Goal: Task Accomplishment & Management: Complete application form

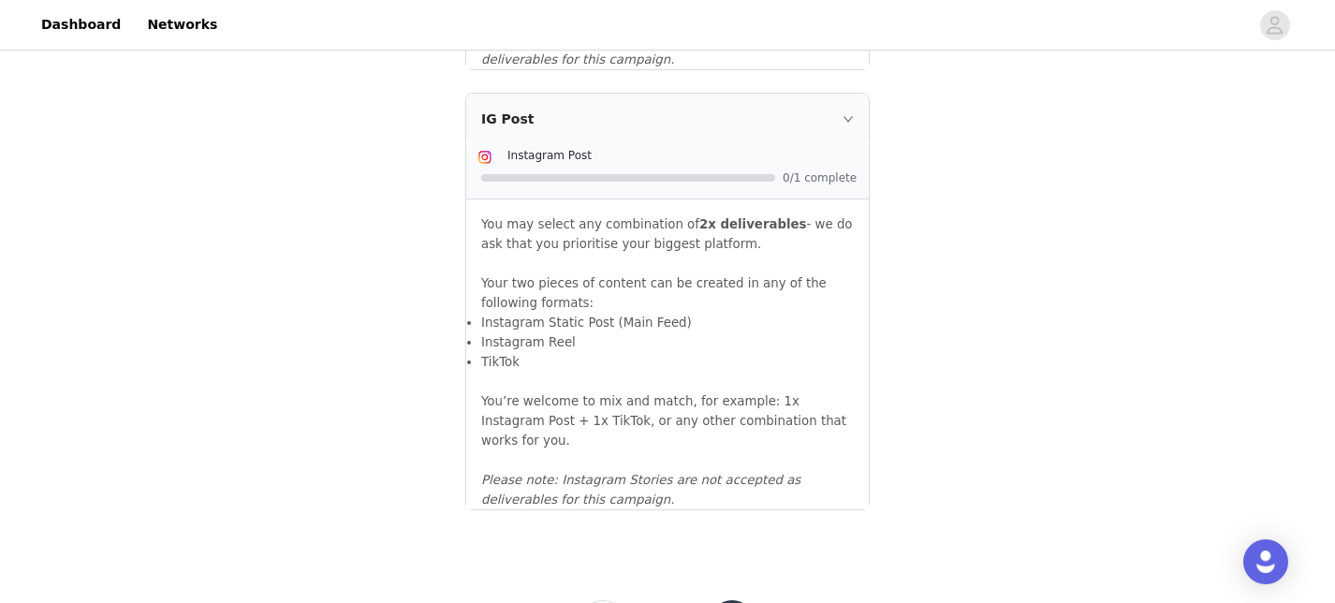
scroll to position [2165, 0]
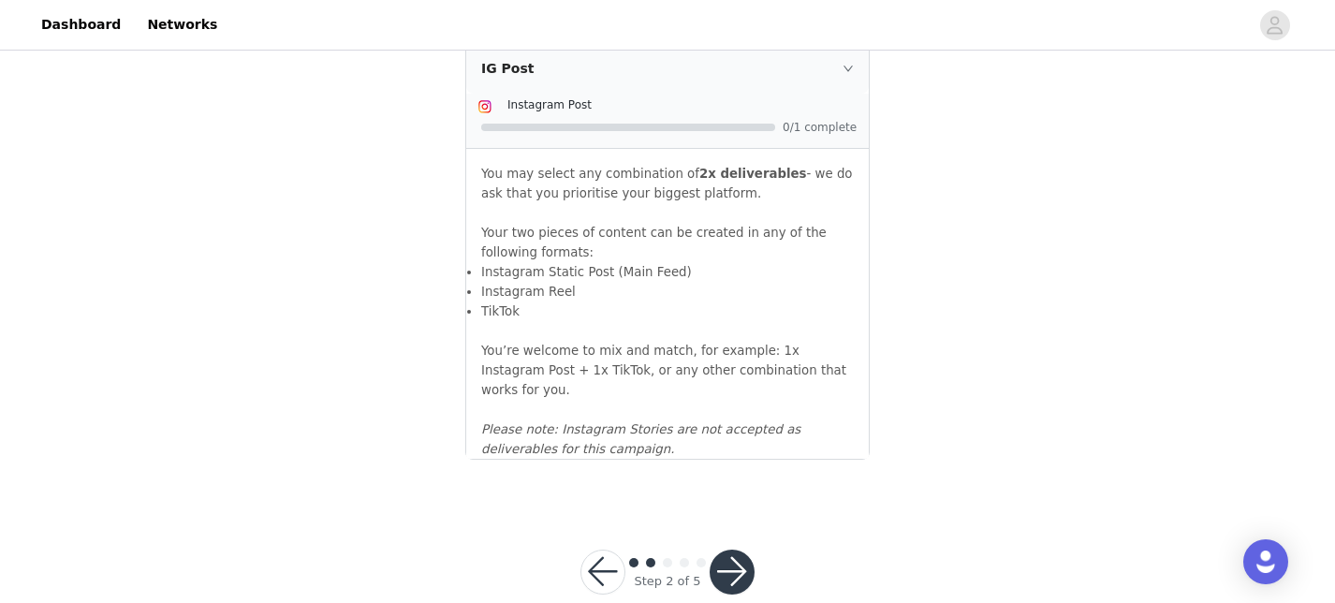
click at [741, 550] on button "button" at bounding box center [732, 572] width 45 height 45
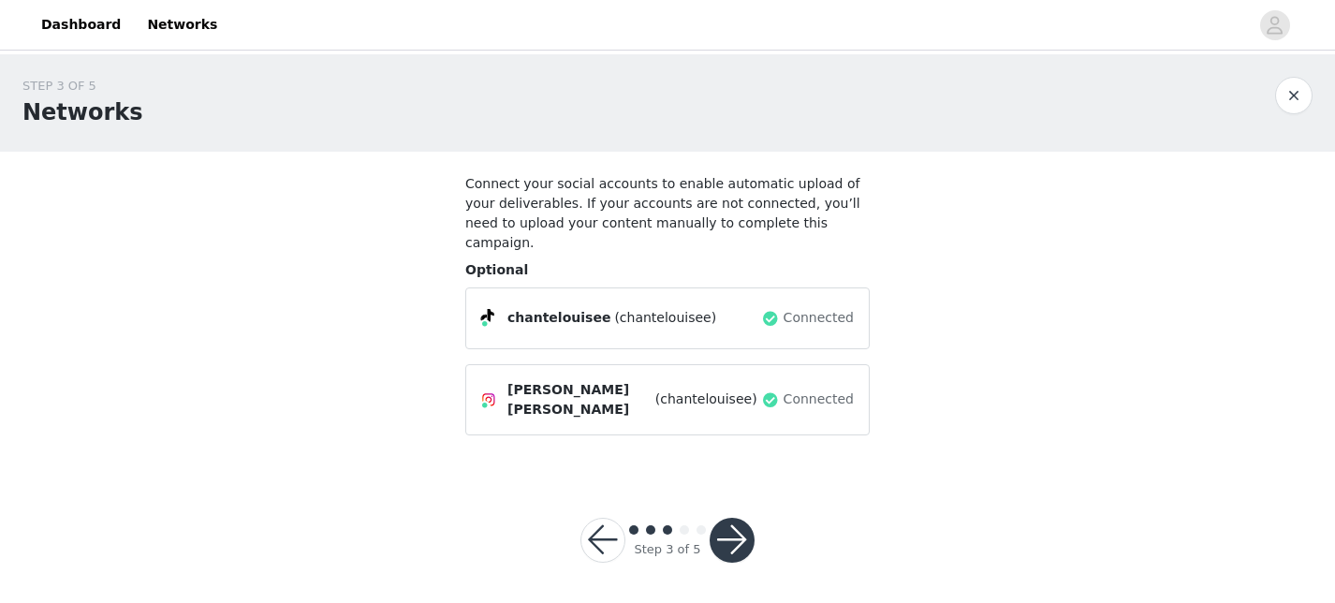
click at [748, 534] on div "Step 3 of 5" at bounding box center [667, 540] width 219 height 90
click at [743, 518] on button "button" at bounding box center [732, 540] width 45 height 45
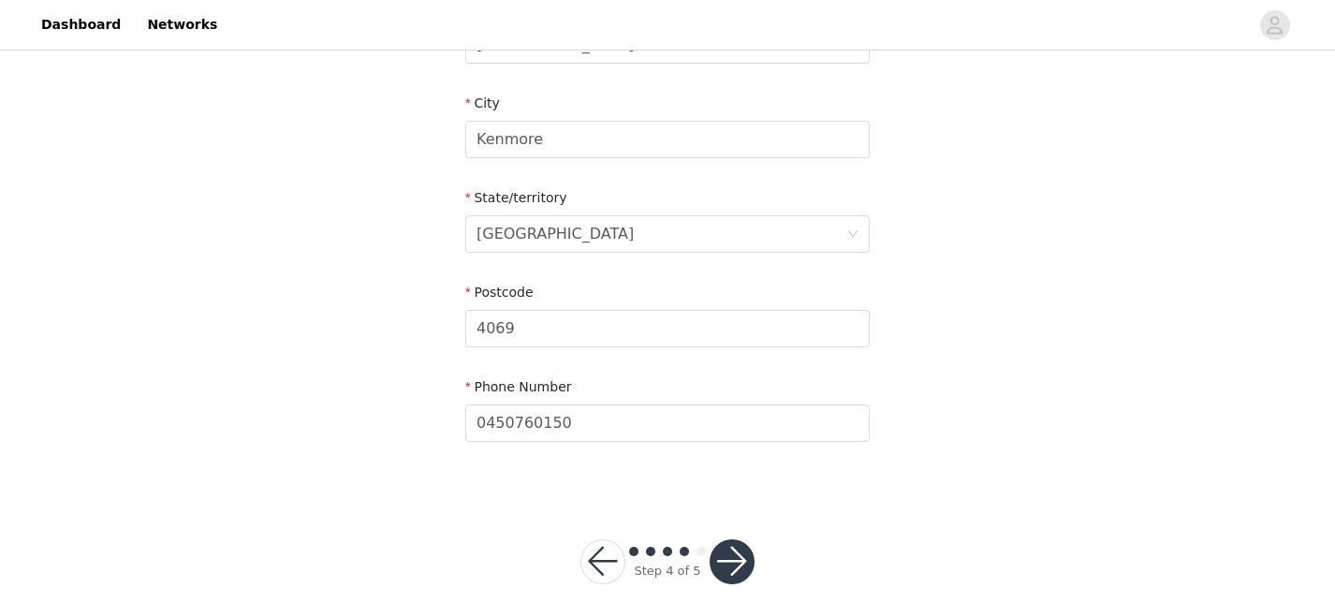
scroll to position [752, 0]
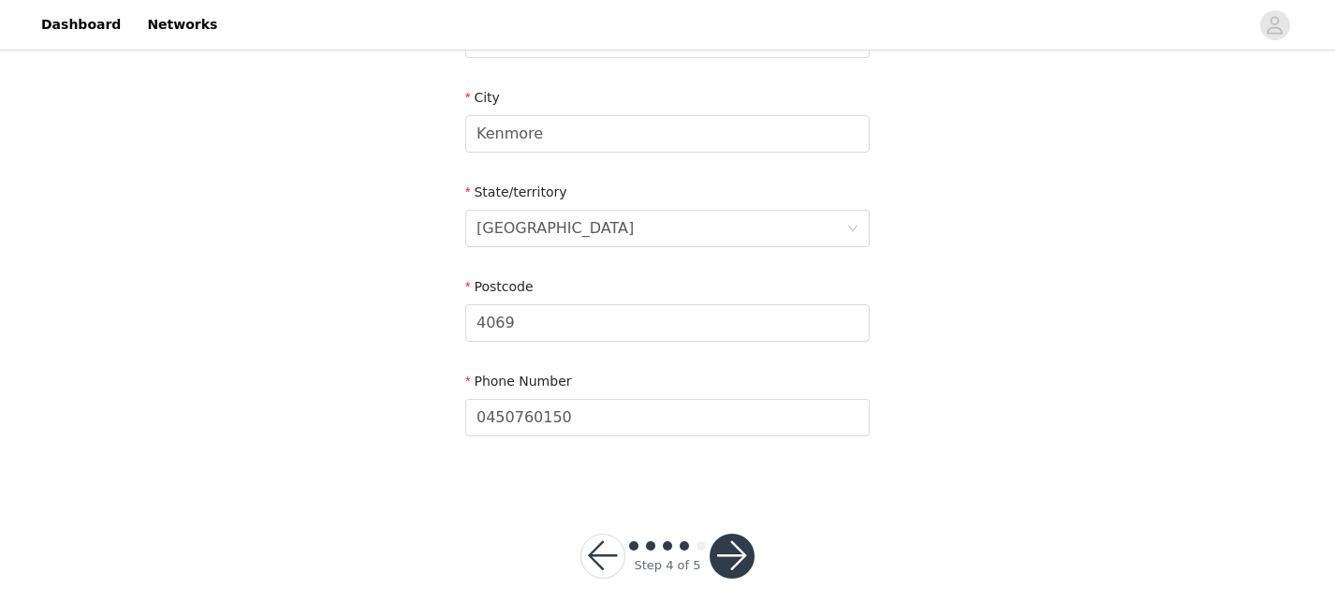
click at [738, 541] on button "button" at bounding box center [732, 556] width 45 height 45
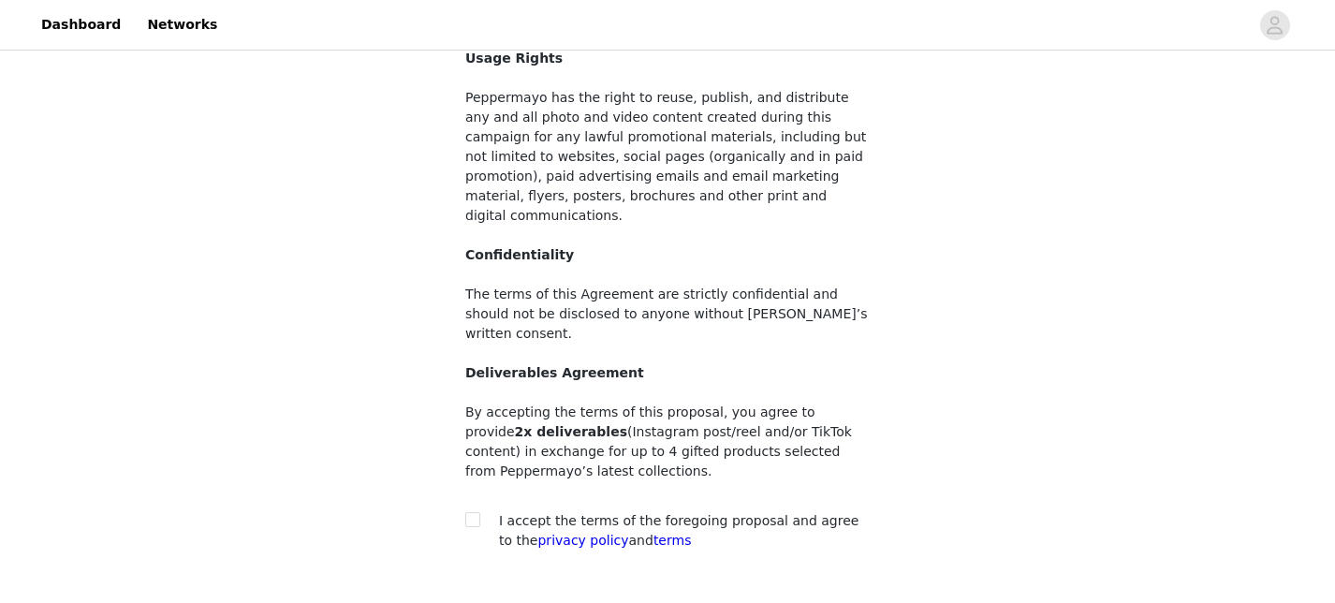
scroll to position [262, 0]
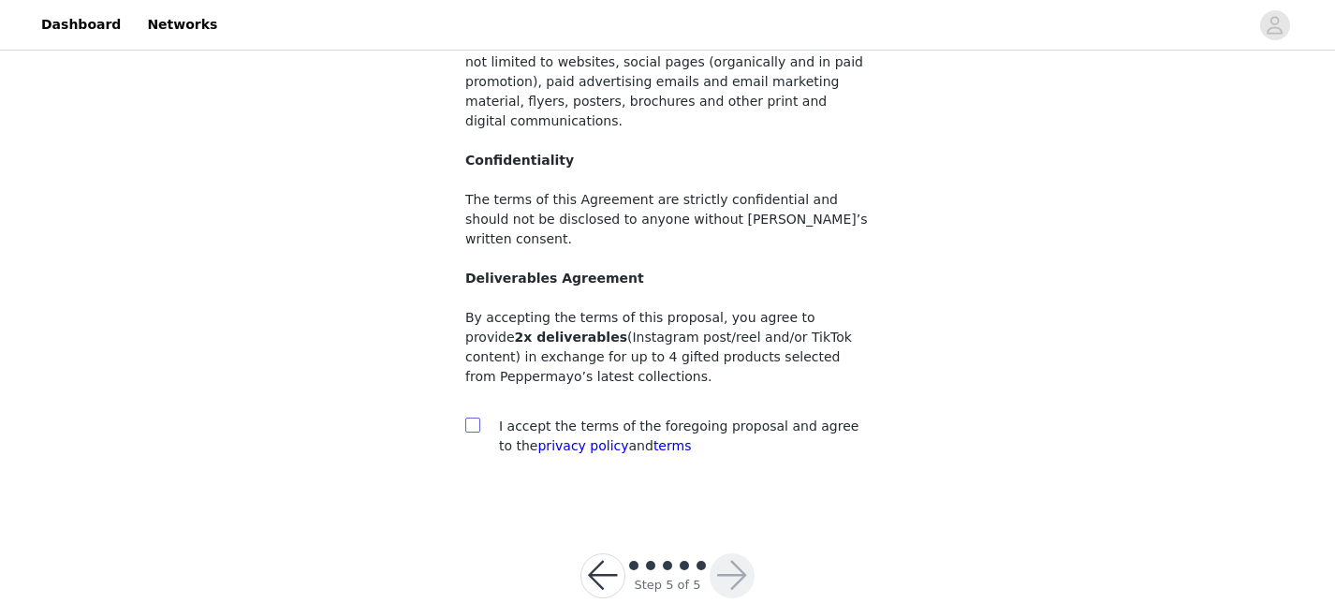
click at [471, 418] on input "checkbox" at bounding box center [471, 424] width 13 height 13
checkbox input "true"
click at [735, 553] on button "button" at bounding box center [732, 575] width 45 height 45
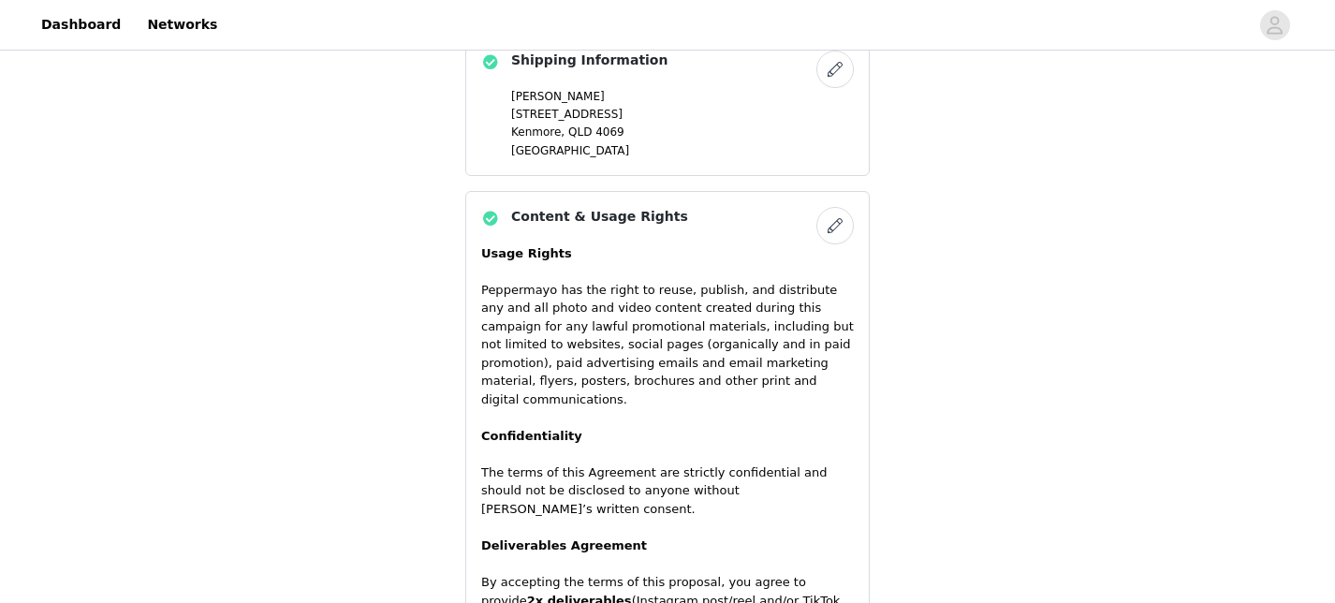
scroll to position [1427, 0]
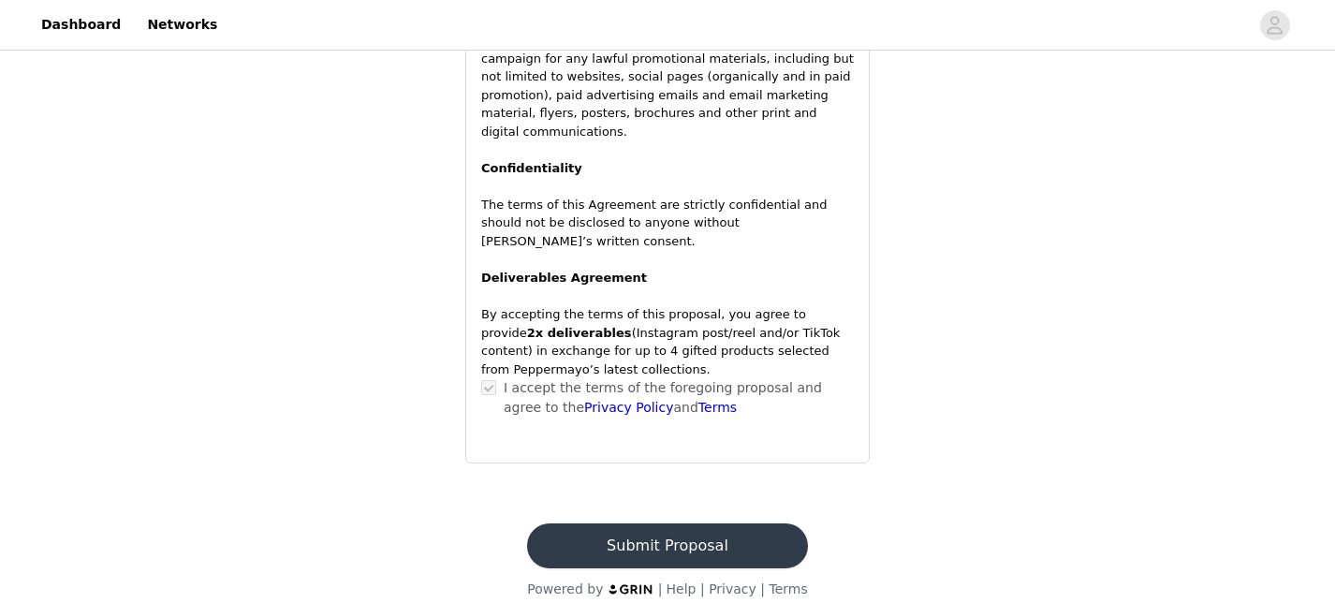
click at [684, 529] on button "Submit Proposal" at bounding box center [667, 545] width 280 height 45
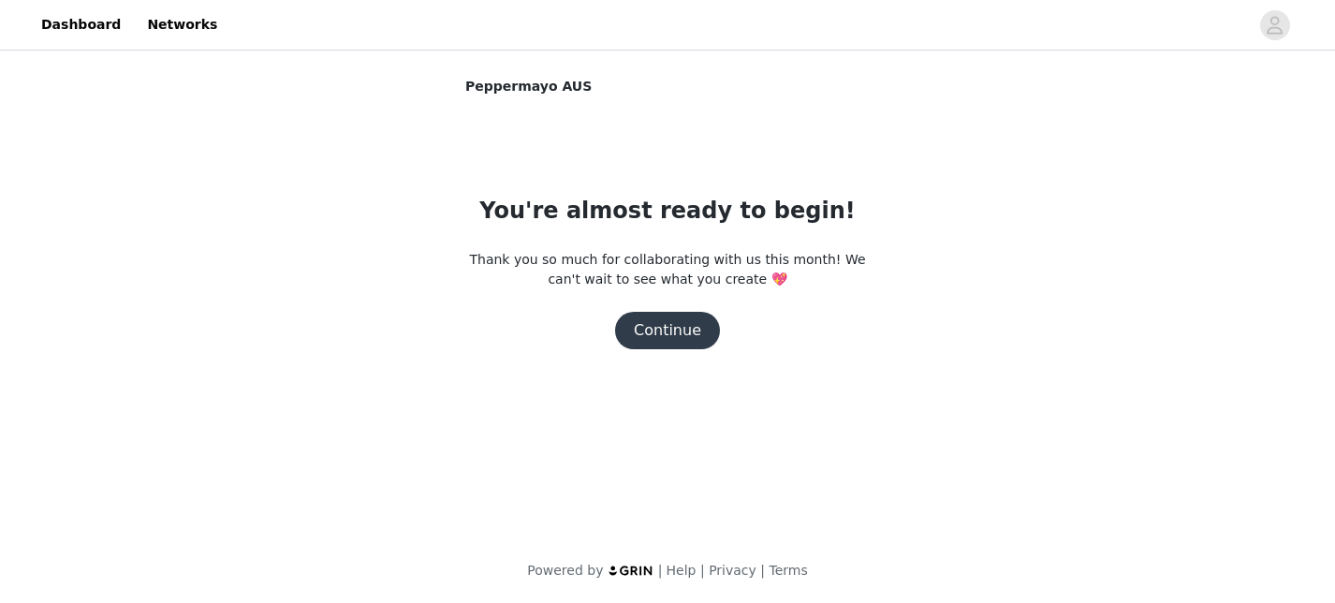
click at [695, 354] on section "Peppermayo AUS You're almost ready to begin! Thank you so much for collaboratin…" at bounding box center [667, 243] width 449 height 332
click at [698, 341] on button "Continue" at bounding box center [667, 330] width 105 height 37
